Goal: Information Seeking & Learning: Learn about a topic

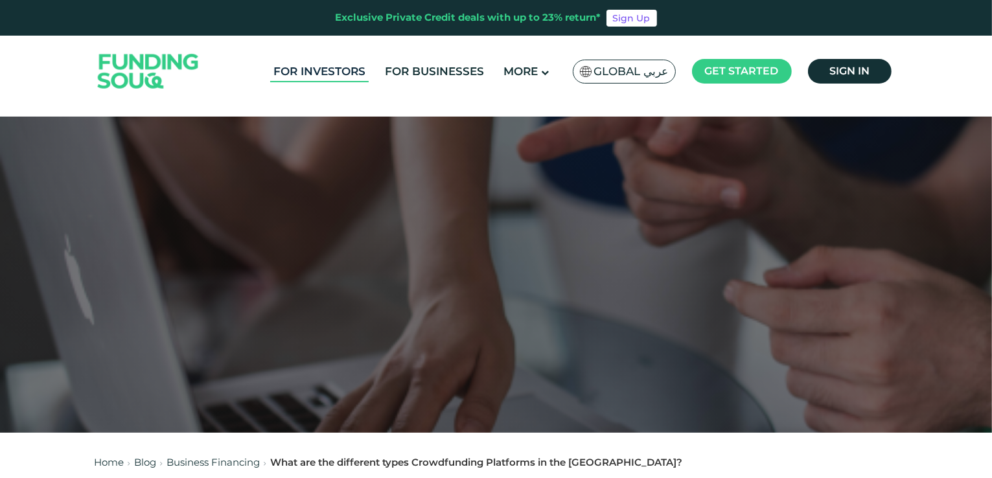
click at [325, 76] on link "For Investors" at bounding box center [319, 71] width 98 height 21
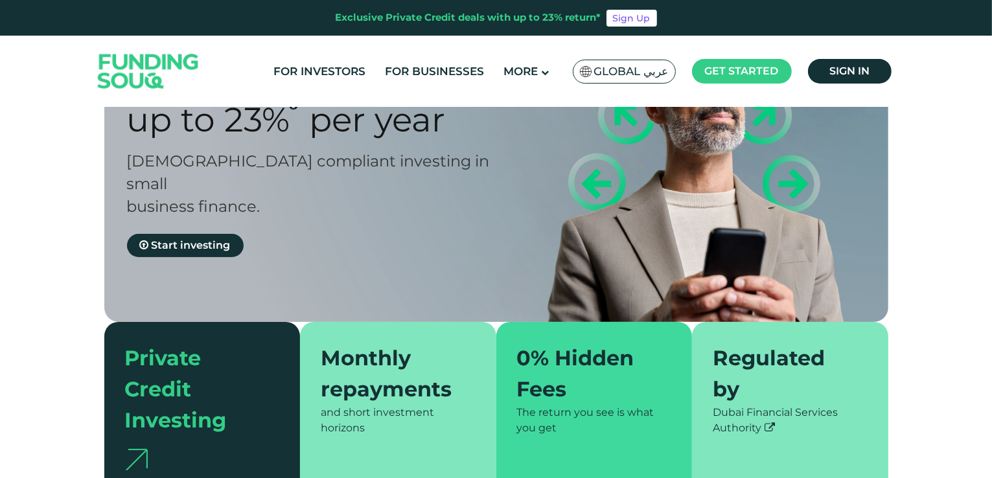
scroll to position [130, 0]
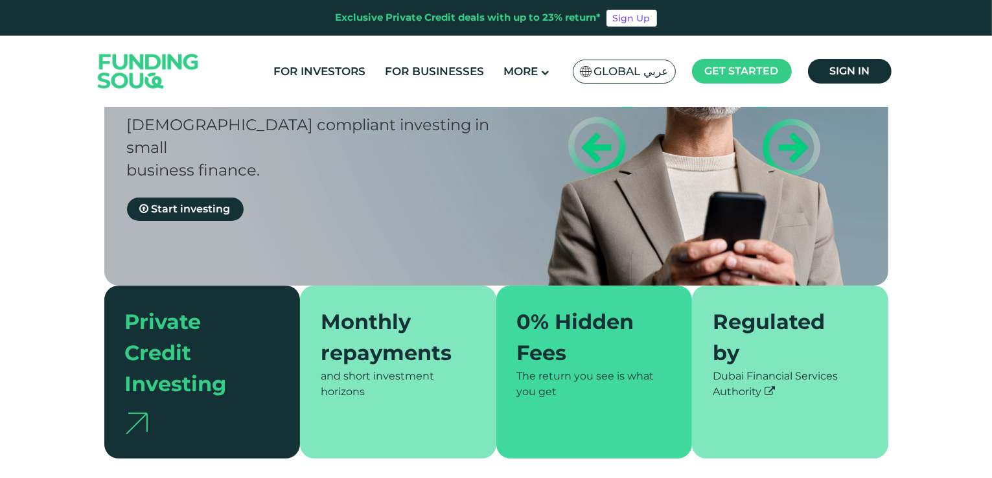
type tc-range-slider "4"
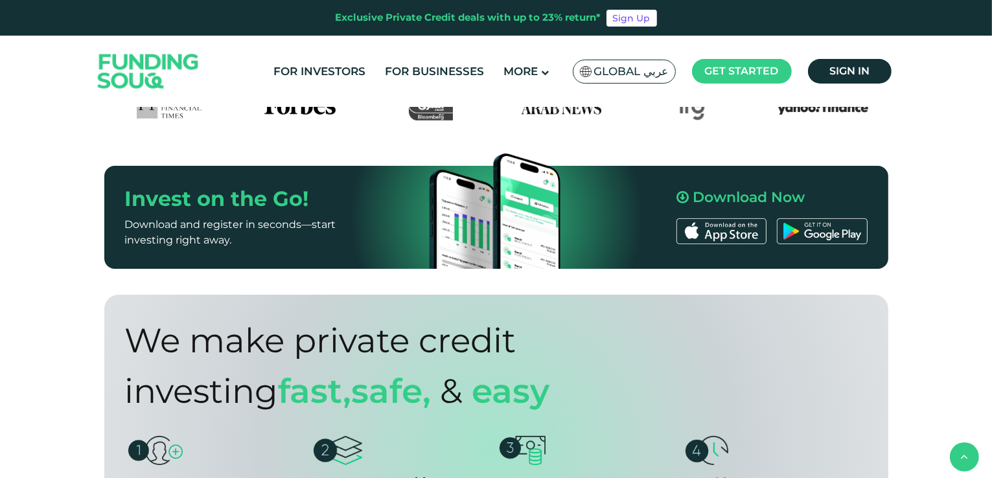
scroll to position [1036, 0]
